Goal: Transaction & Acquisition: Purchase product/service

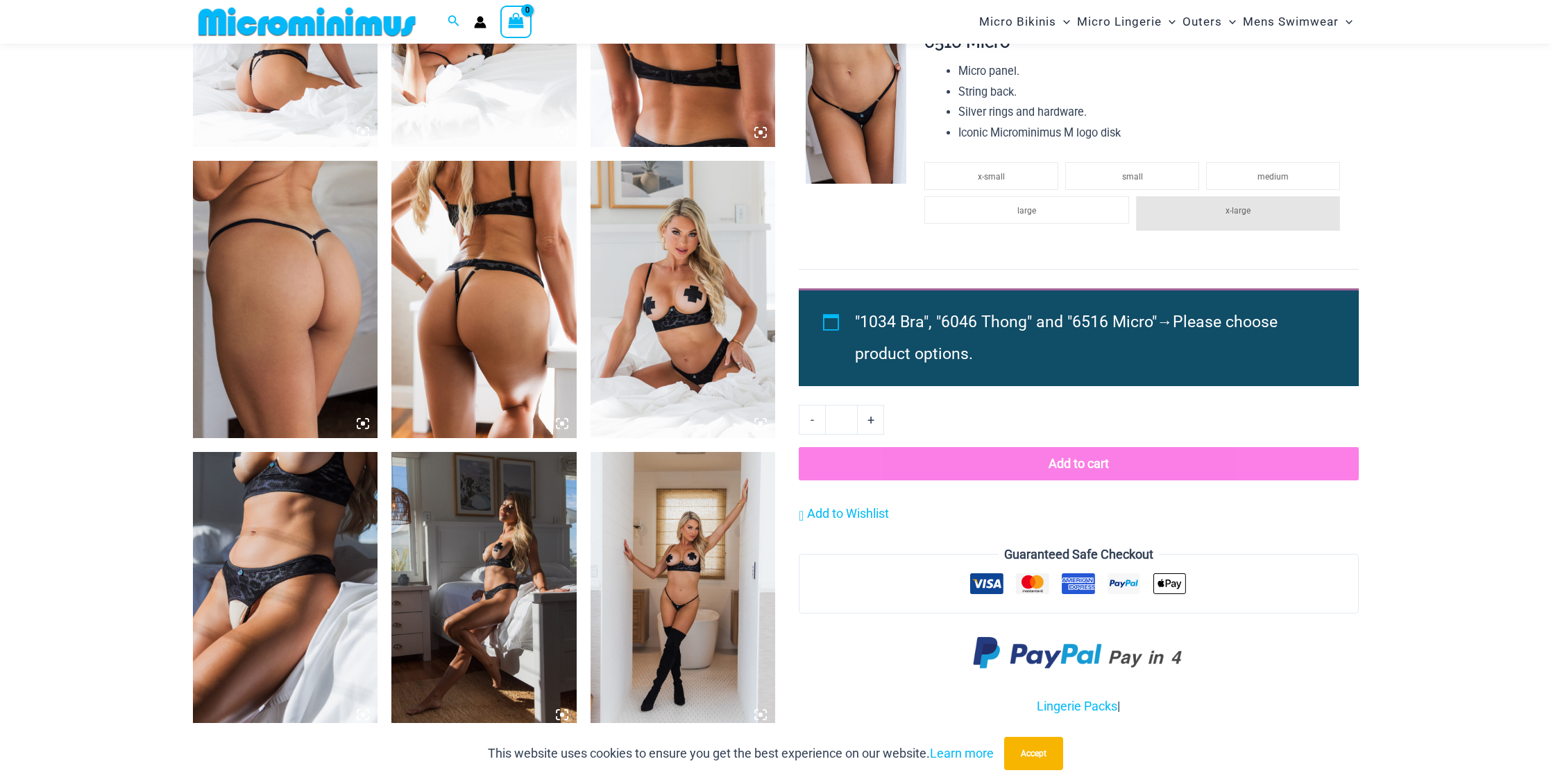
scroll to position [1167, 0]
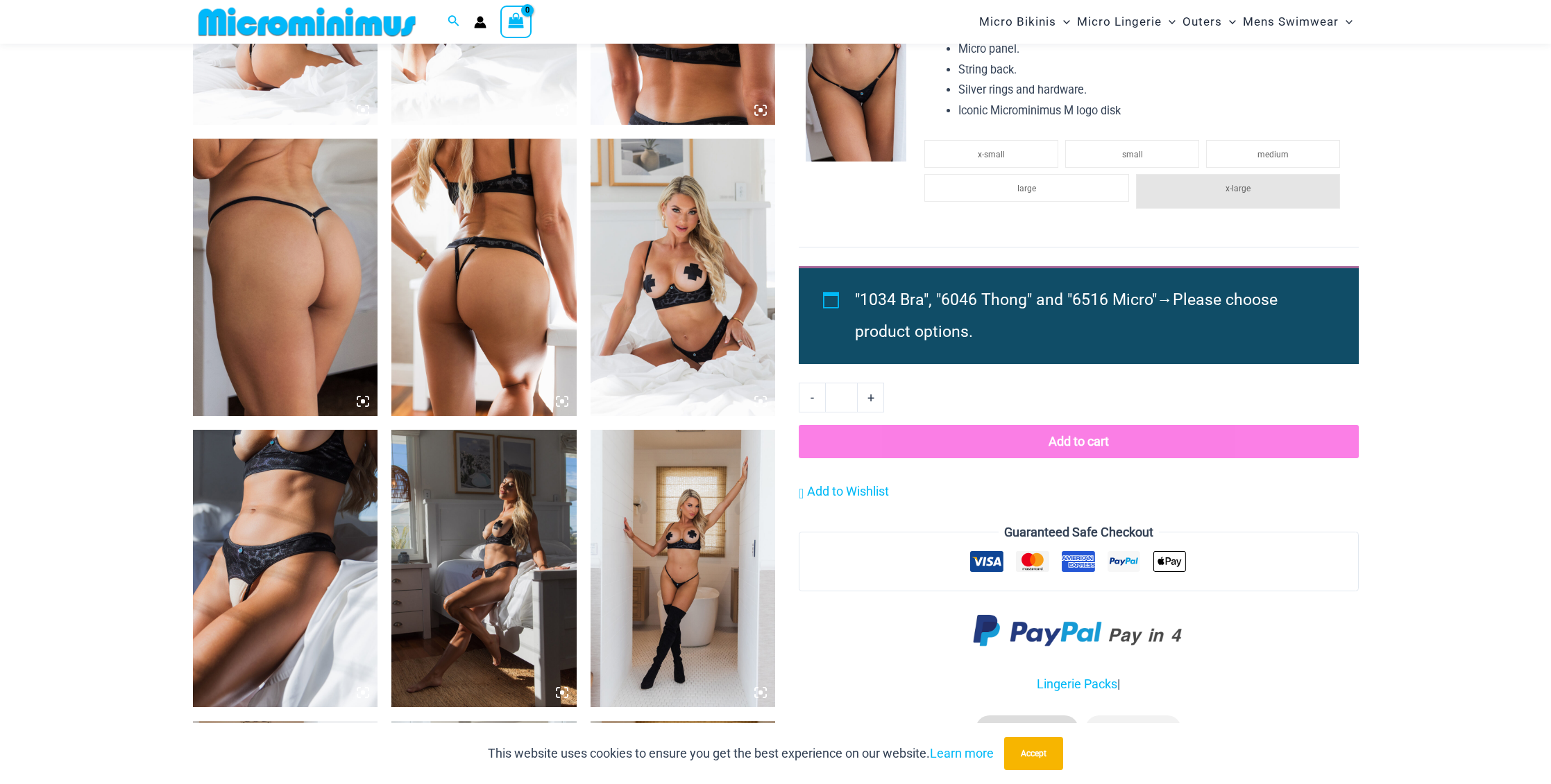
click at [247, 550] on img at bounding box center [285, 568] width 185 height 278
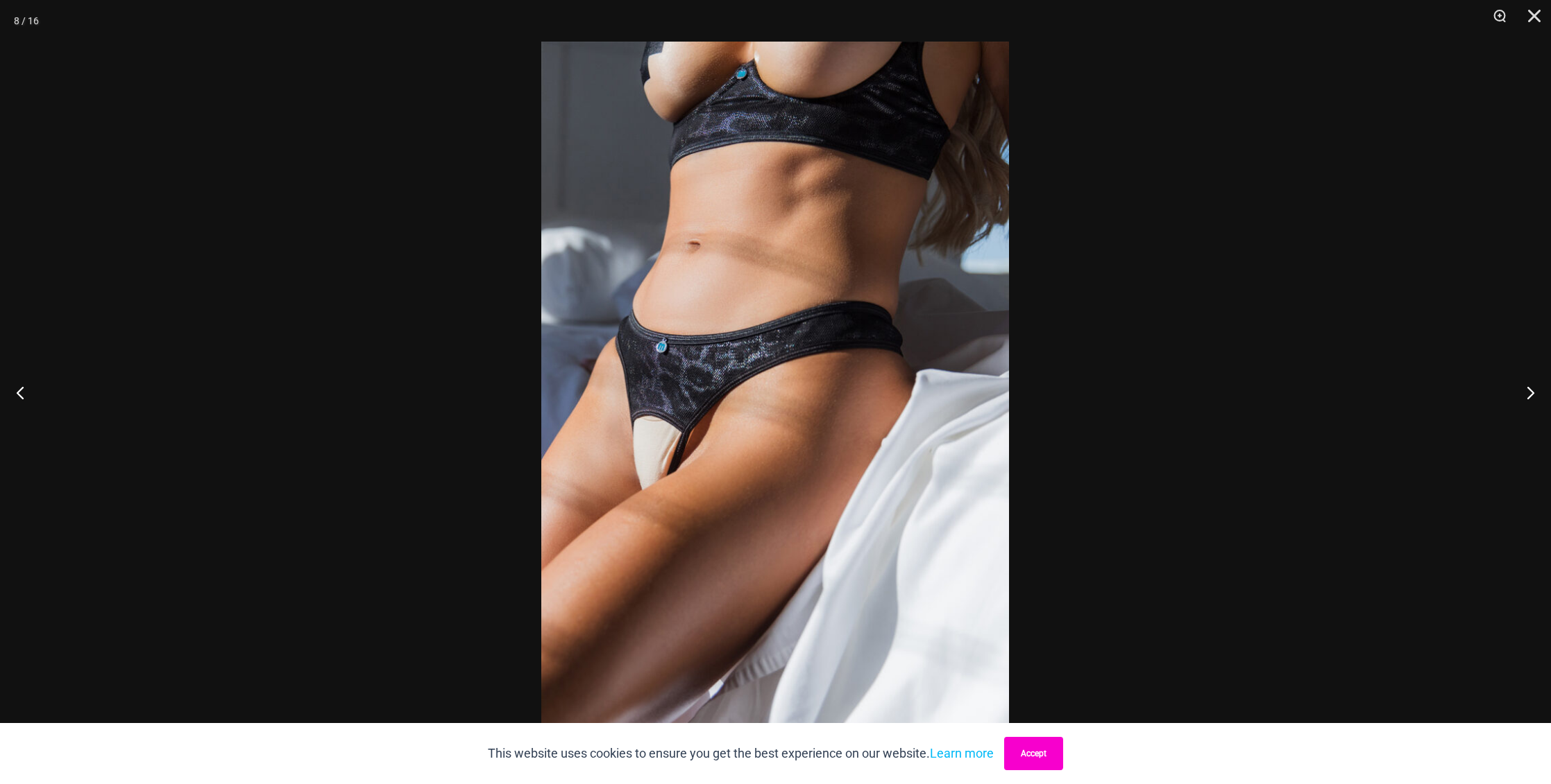
click at [1030, 765] on button "Accept" at bounding box center [1034, 754] width 59 height 33
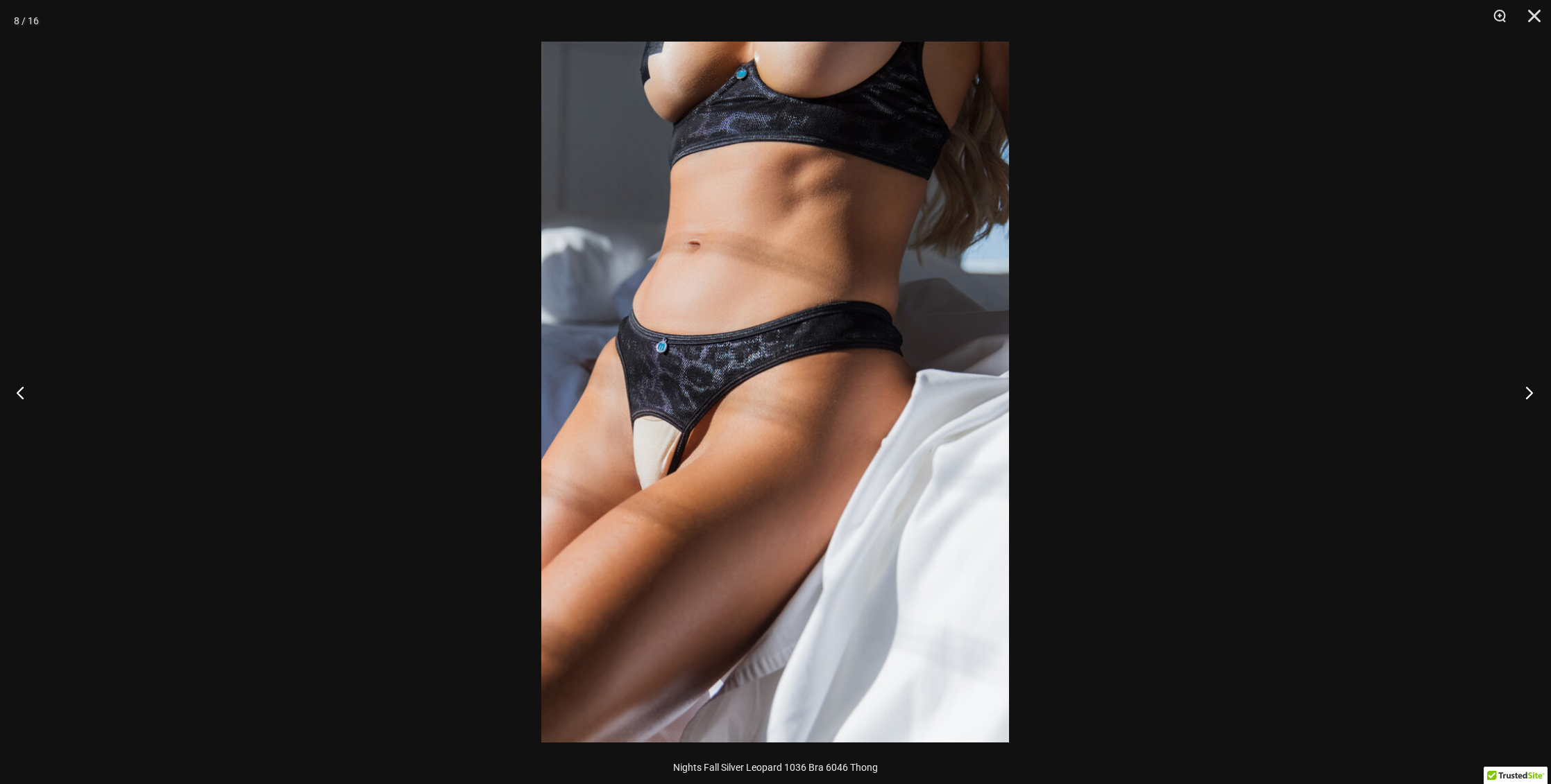
click at [1527, 391] on button "Next" at bounding box center [1525, 392] width 52 height 69
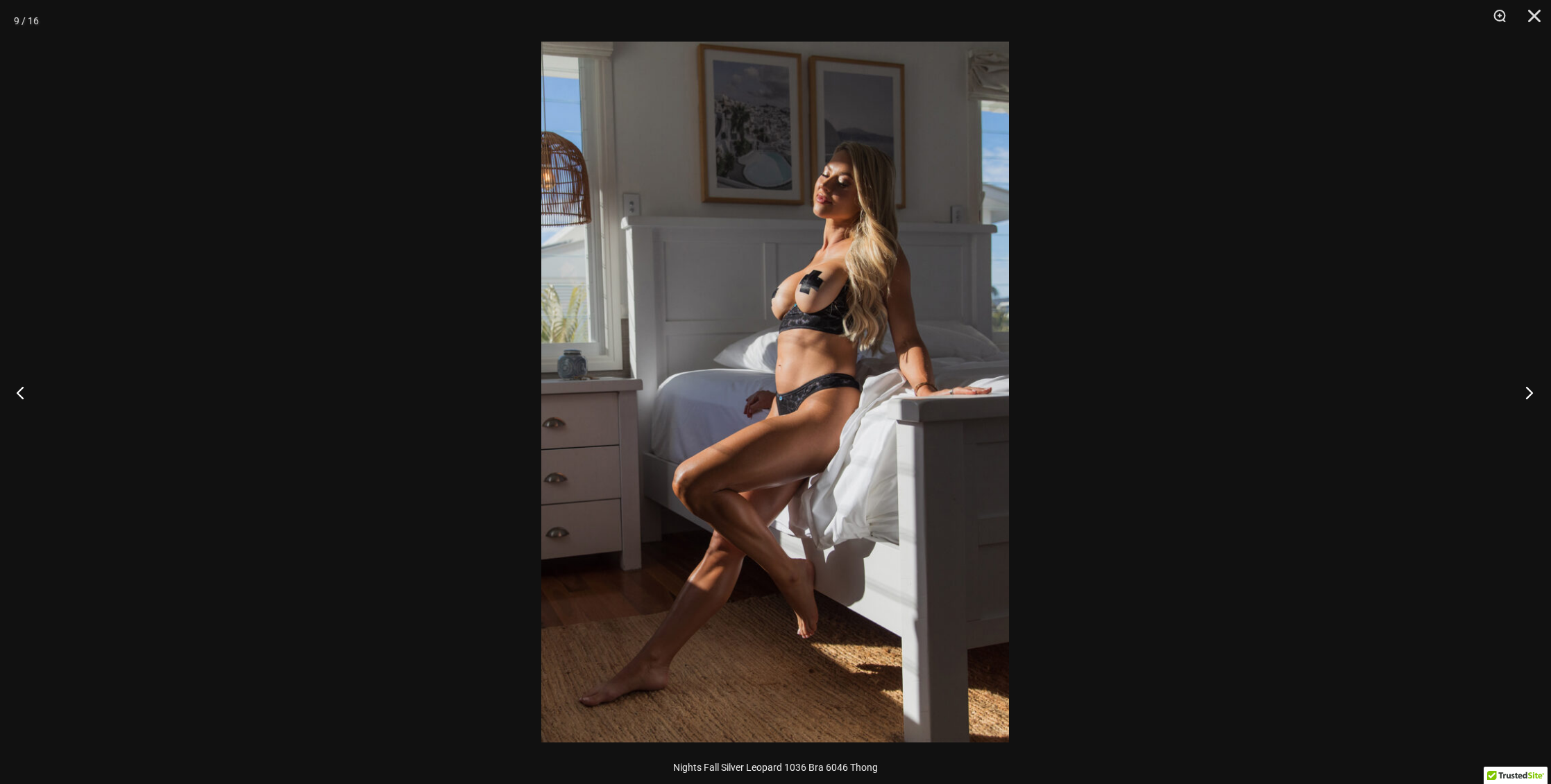
click at [1527, 391] on button "Next" at bounding box center [1525, 392] width 52 height 69
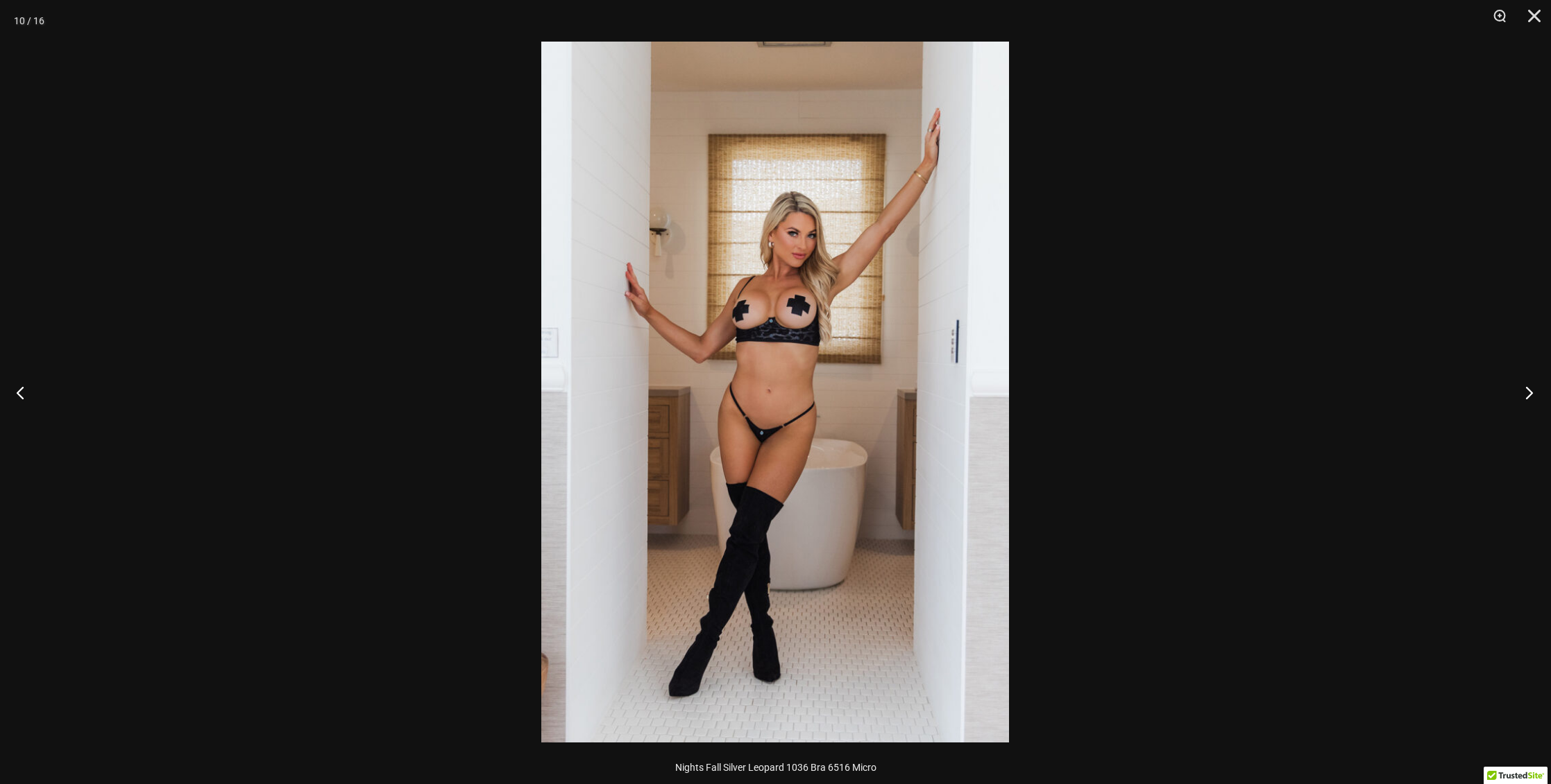
click at [1527, 391] on button "Next" at bounding box center [1525, 392] width 52 height 69
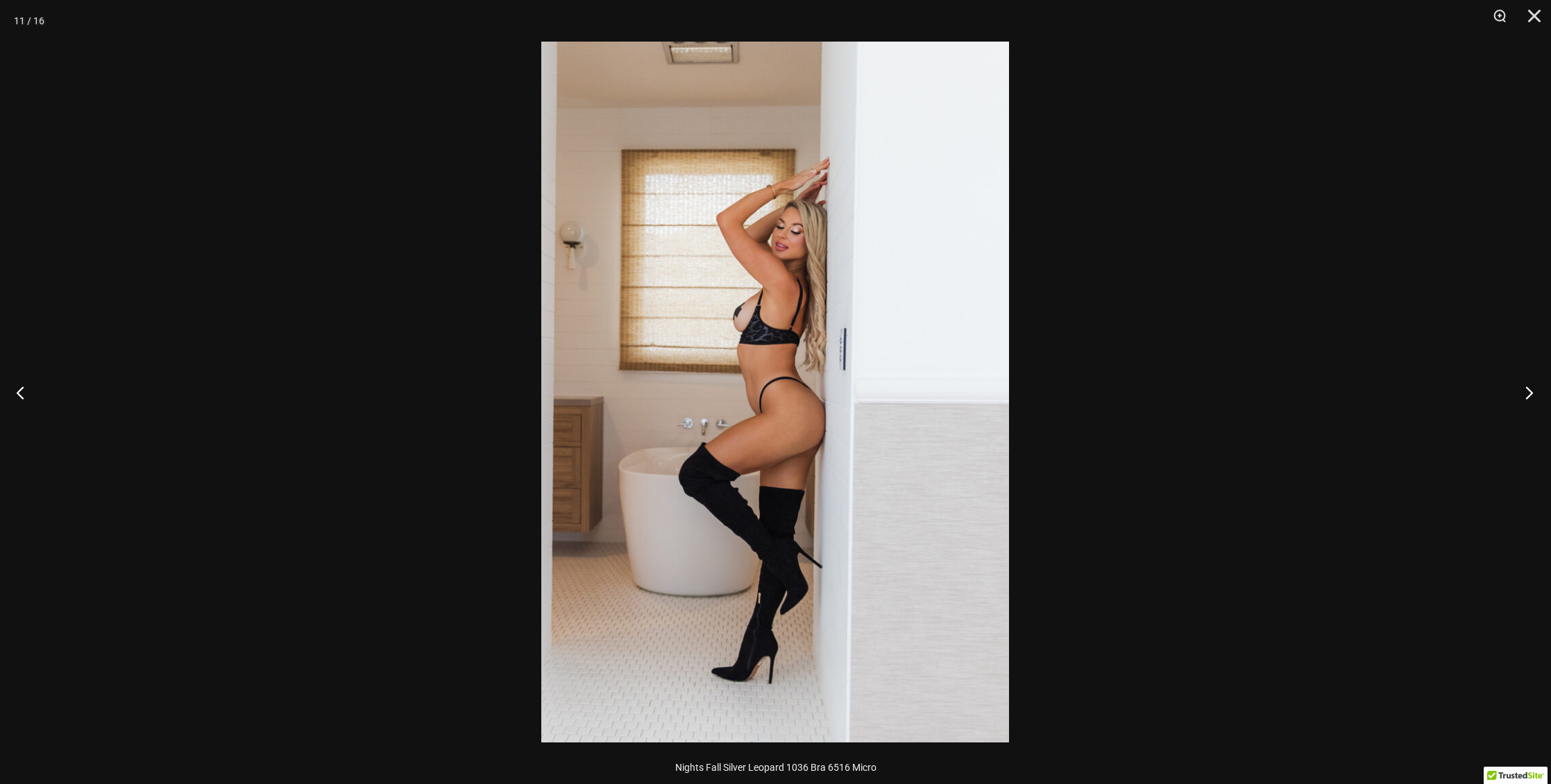
click at [1527, 391] on button "Next" at bounding box center [1525, 392] width 52 height 69
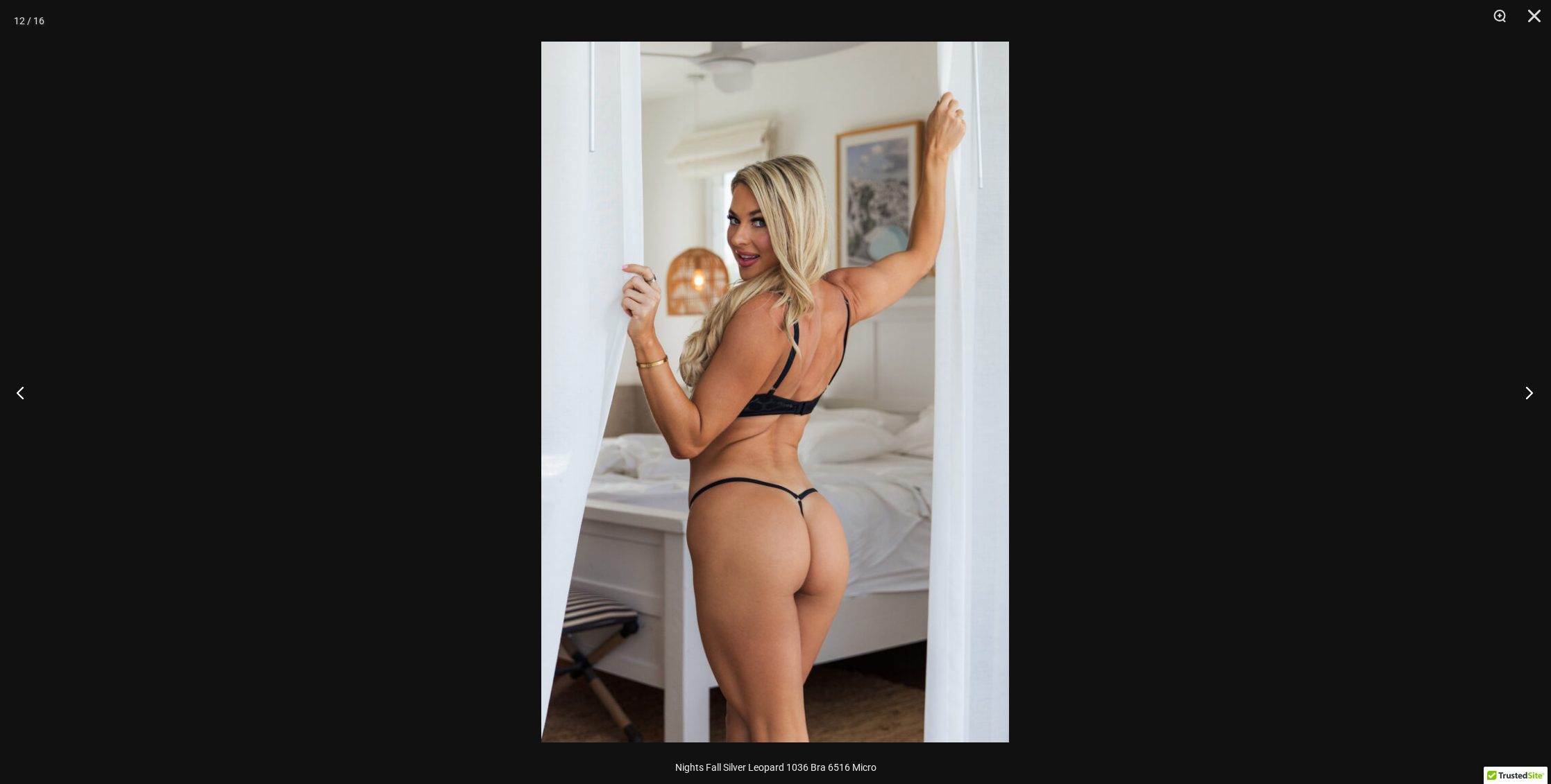
click at [1527, 391] on button "Next" at bounding box center [1525, 392] width 52 height 69
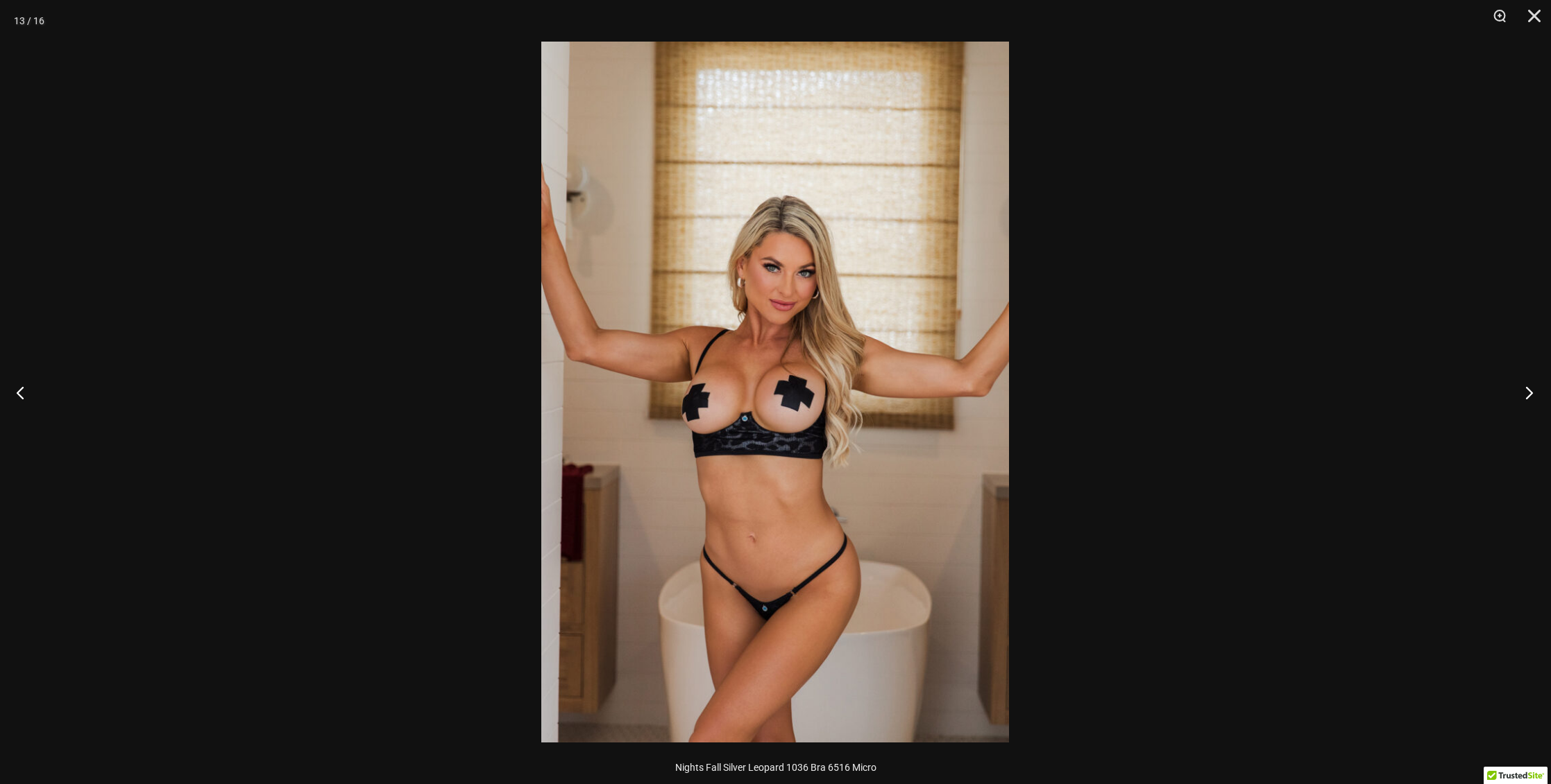
click at [1527, 391] on button "Next" at bounding box center [1525, 392] width 52 height 69
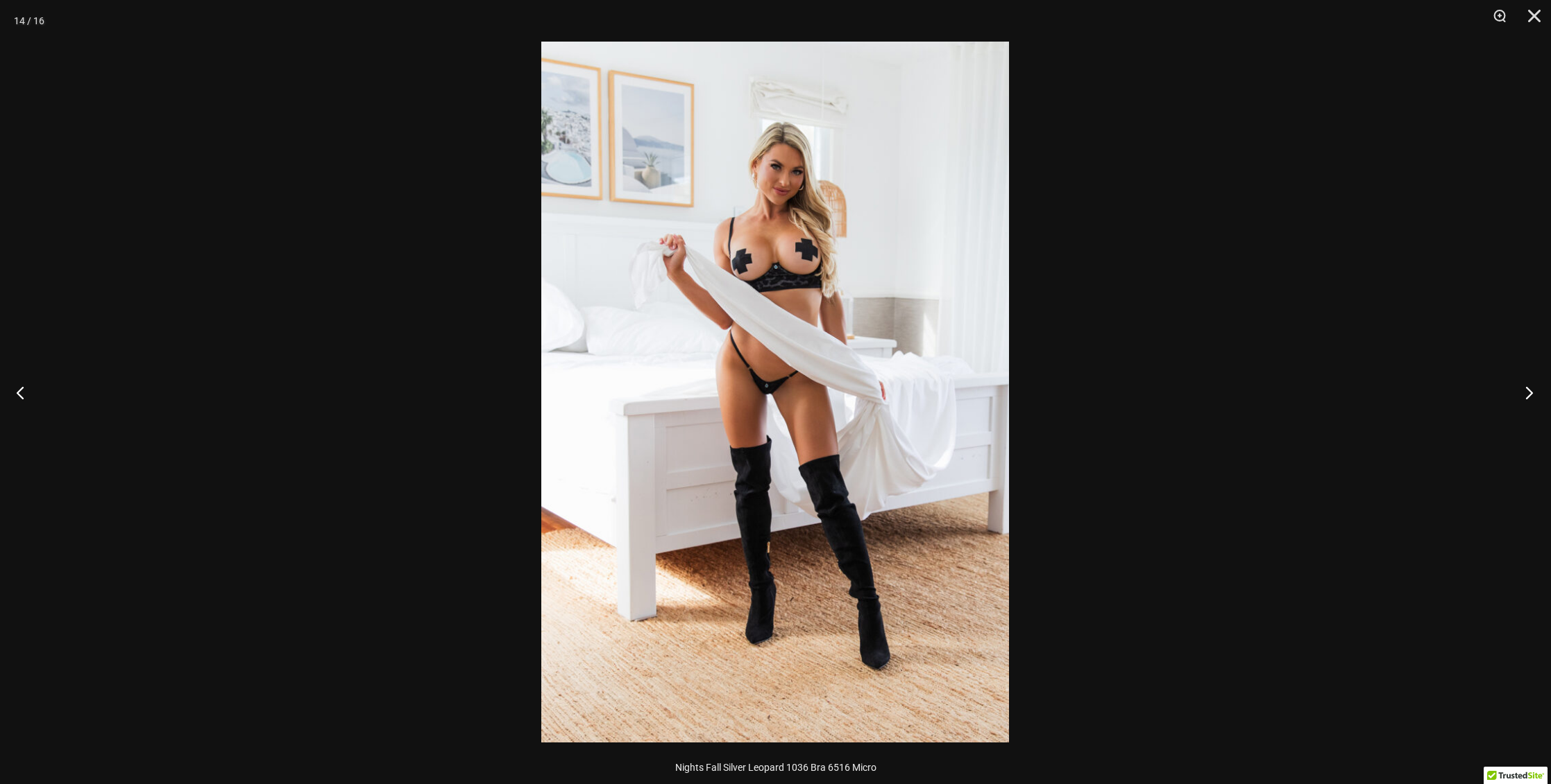
click at [1526, 391] on button "Next" at bounding box center [1525, 392] width 52 height 69
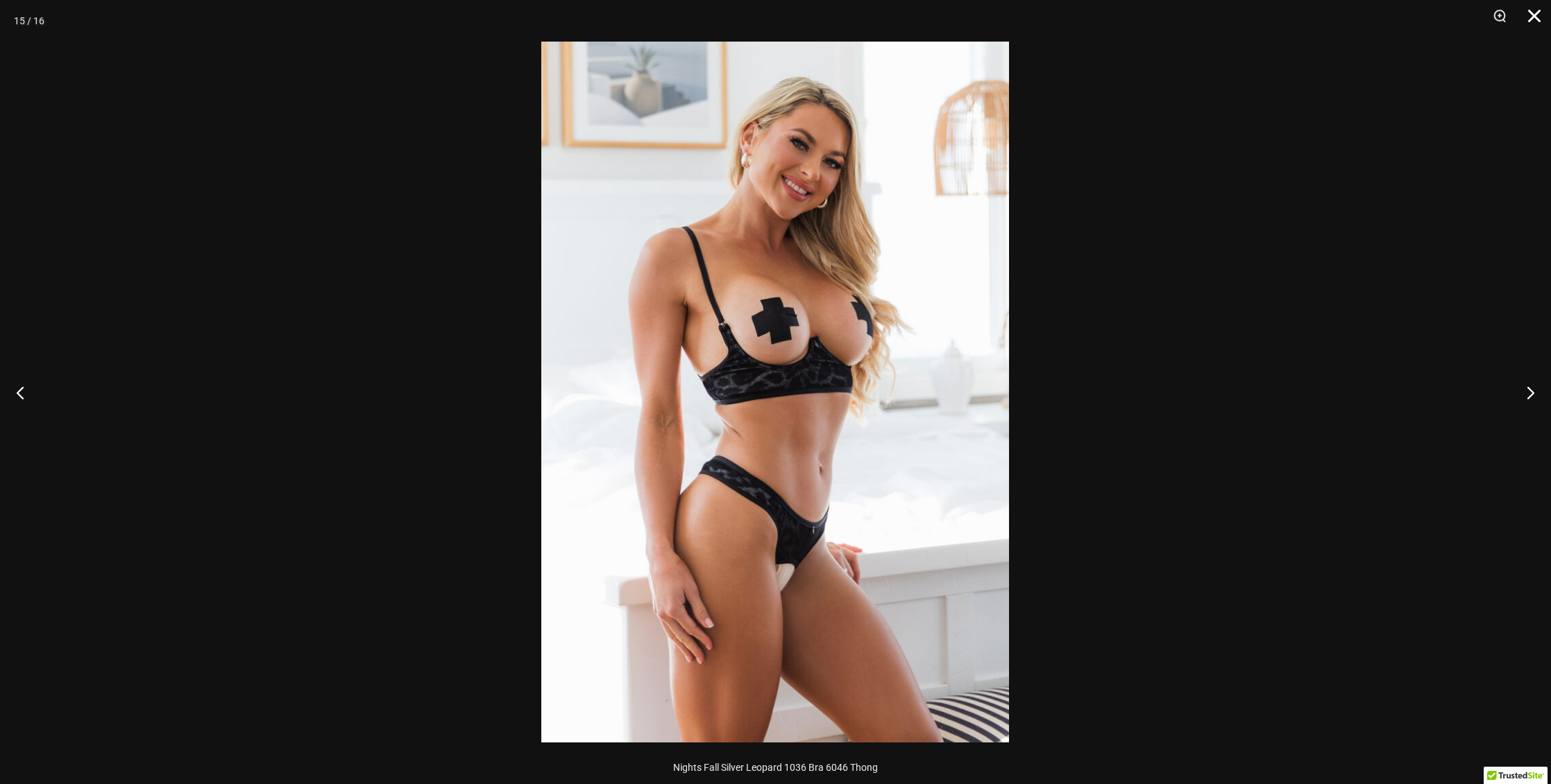
click at [1531, 17] on button "Close" at bounding box center [1529, 20] width 35 height 42
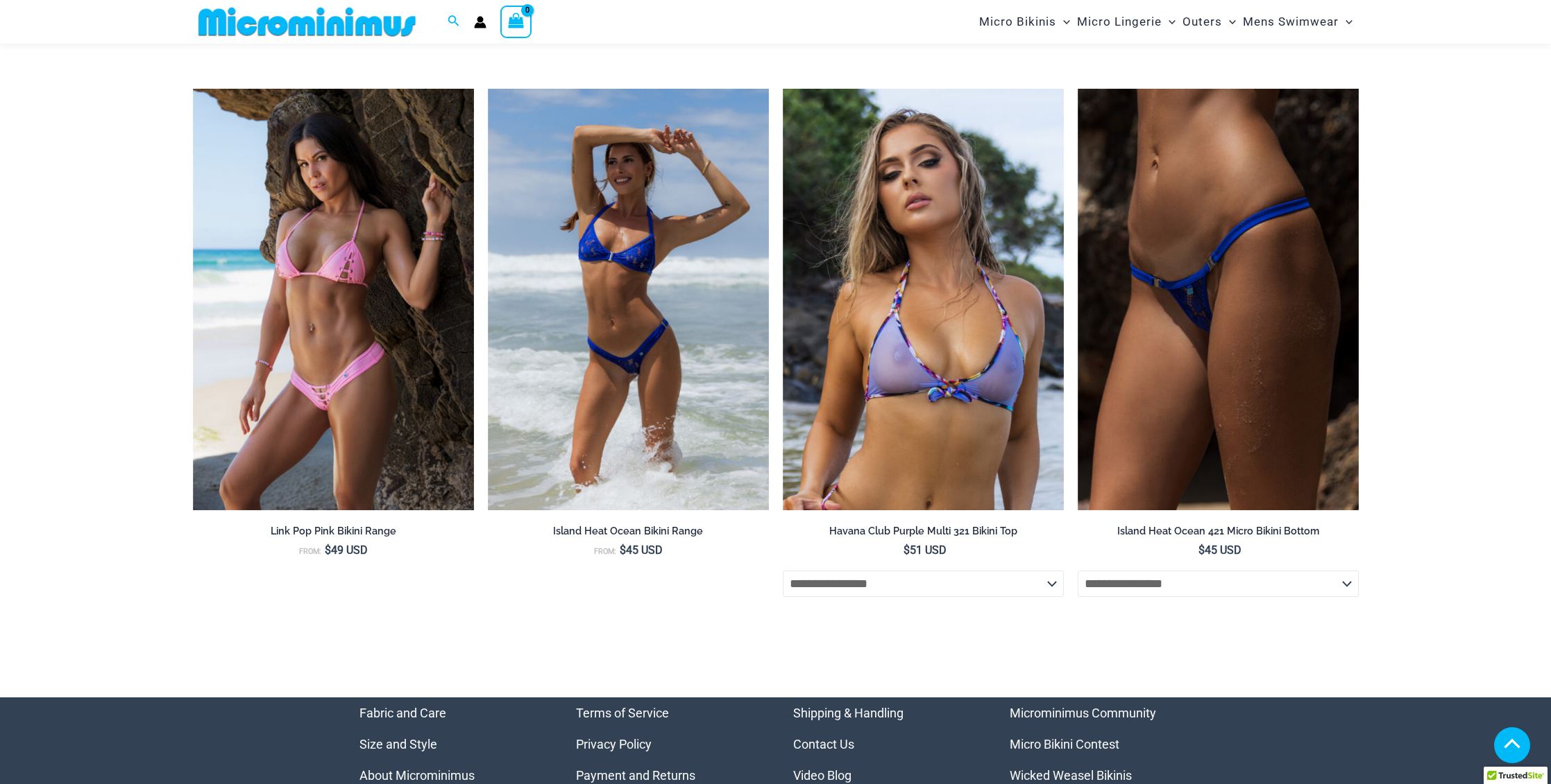
scroll to position [4882, 0]
